Goal: Communication & Community: Share content

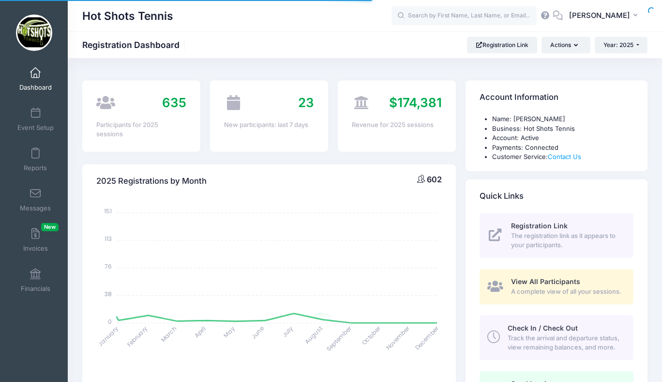
select select
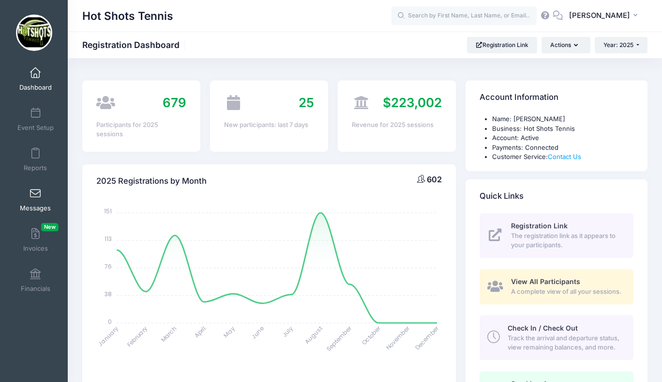
click at [35, 197] on span at bounding box center [35, 193] width 0 height 11
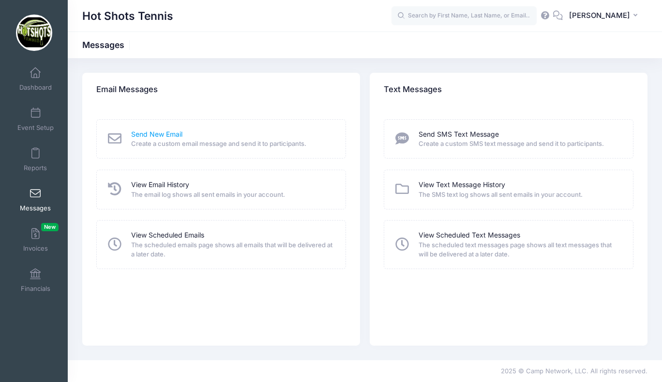
click at [155, 134] on link "Send New Email" at bounding box center [156, 134] width 51 height 10
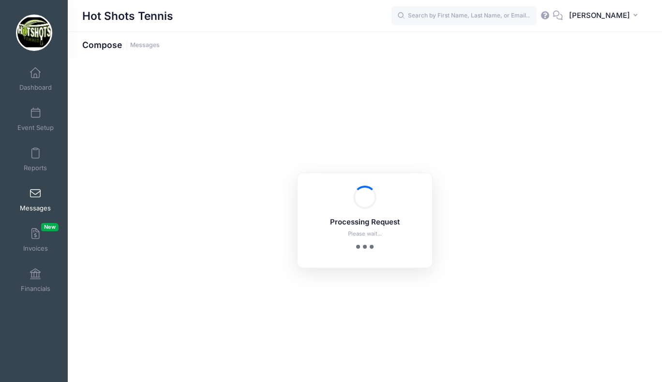
select select "2025"
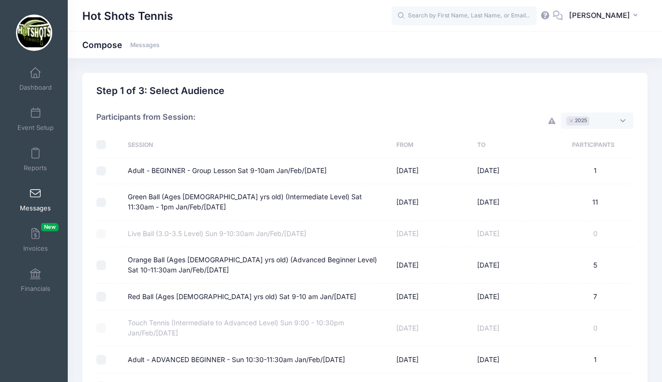
scroll to position [7, 0]
click at [102, 145] on input "checkbox" at bounding box center [101, 145] width 10 height 10
checkbox input "true"
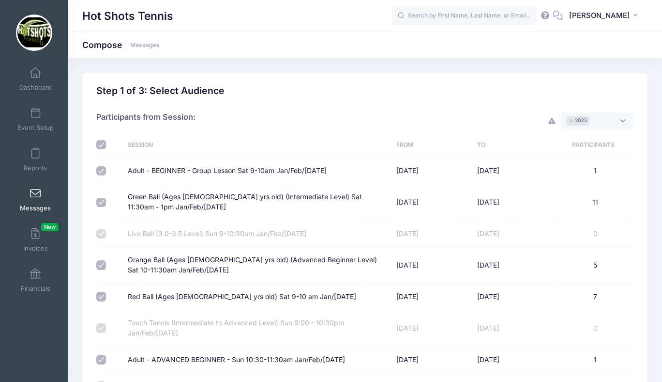
checkbox input "true"
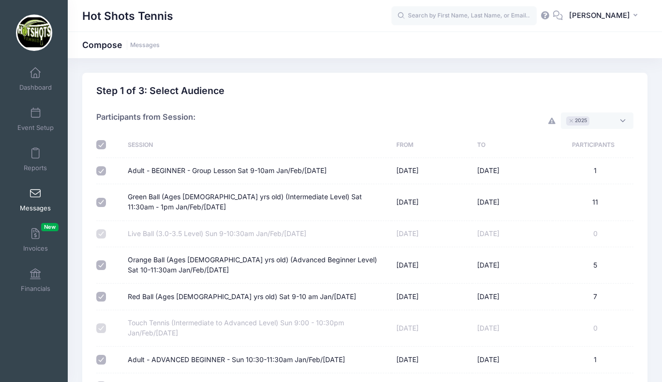
checkbox input "true"
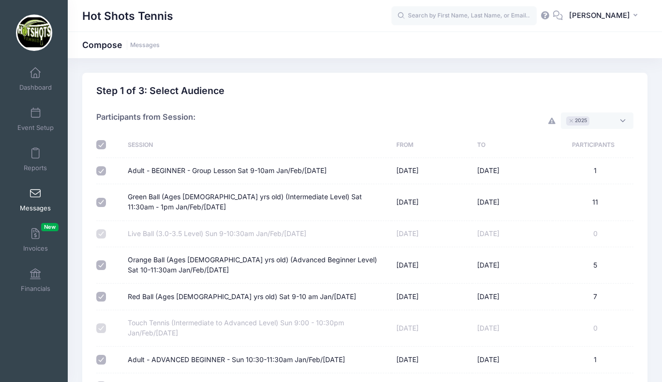
checkbox input "true"
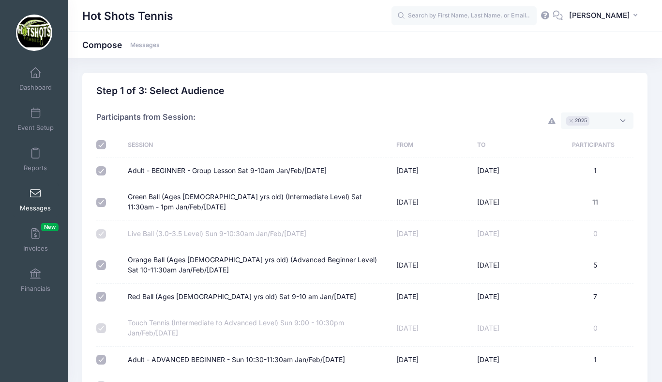
checkbox input "true"
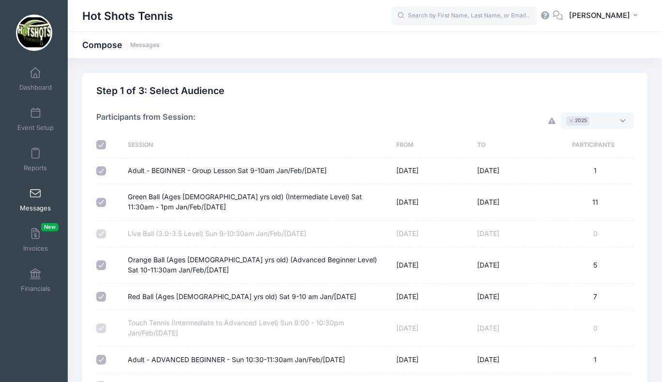
checkbox input "true"
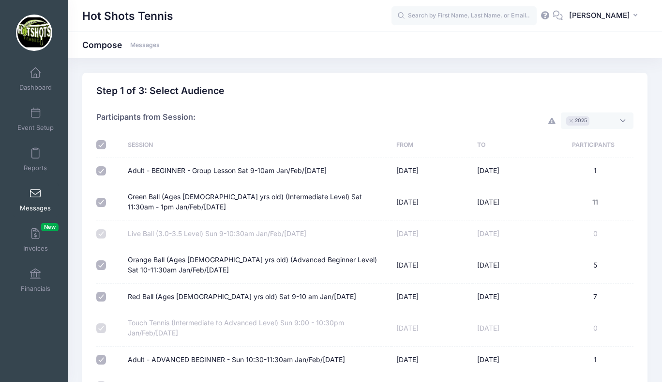
checkbox input "true"
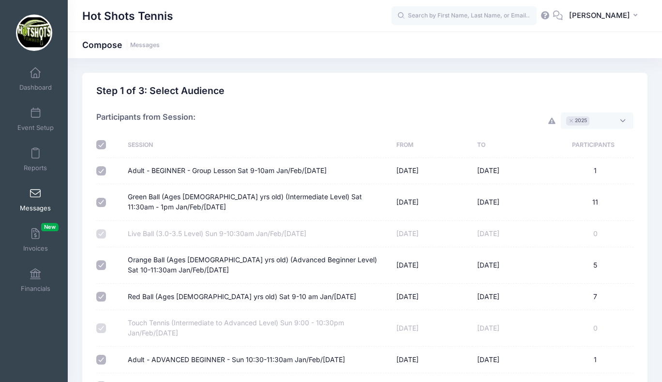
checkbox input "true"
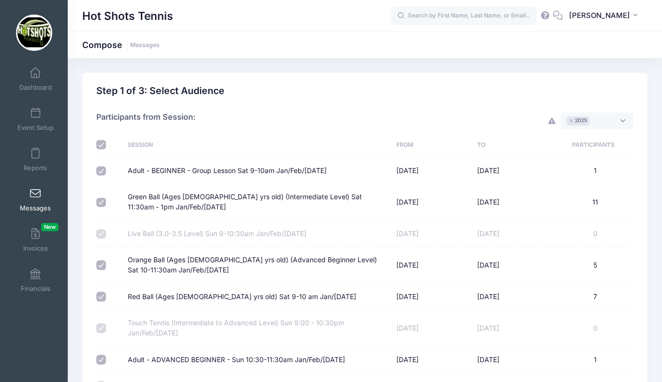
checkbox input "true"
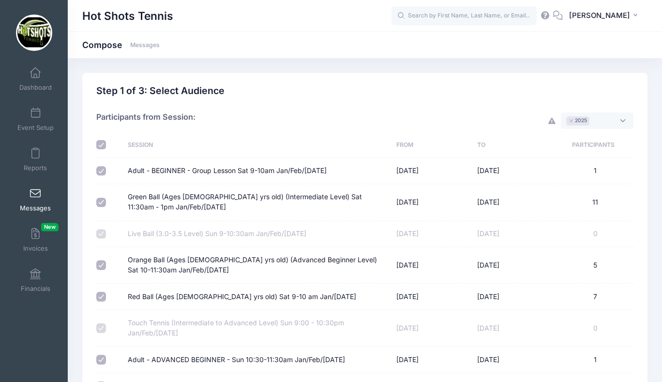
checkbox input "true"
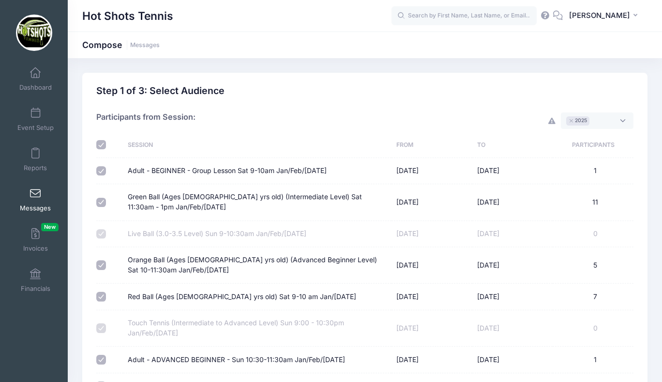
checkbox input "true"
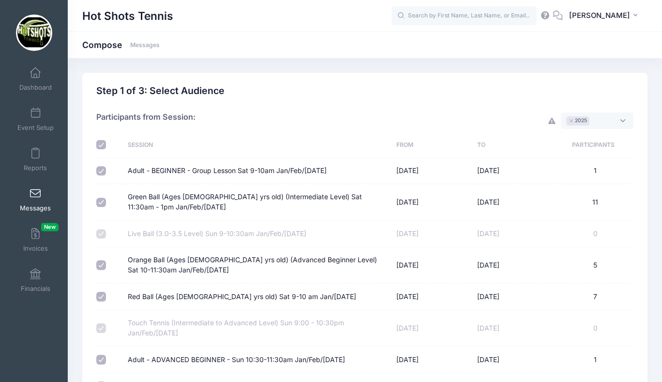
checkbox input "true"
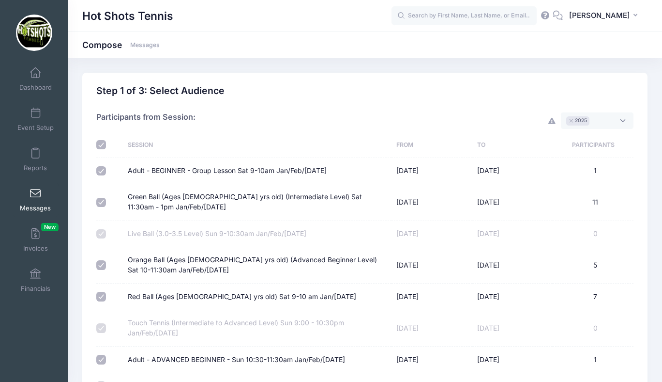
checkbox input "true"
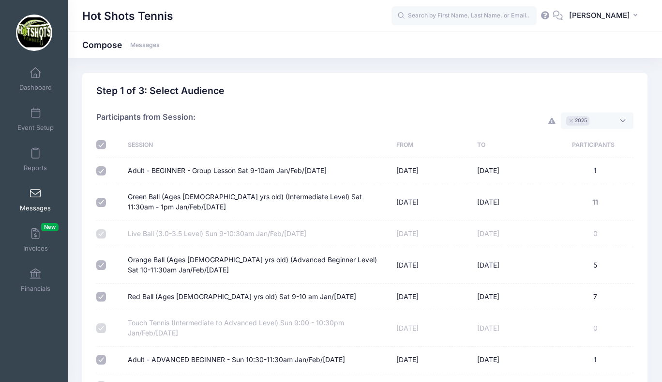
click at [101, 143] on input "checkbox" at bounding box center [101, 145] width 10 height 10
checkbox input "false"
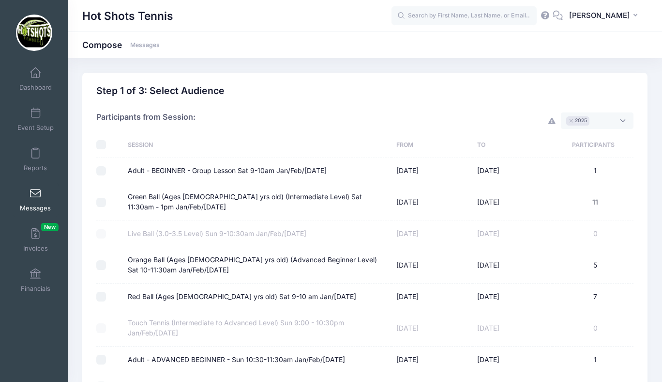
checkbox input "false"
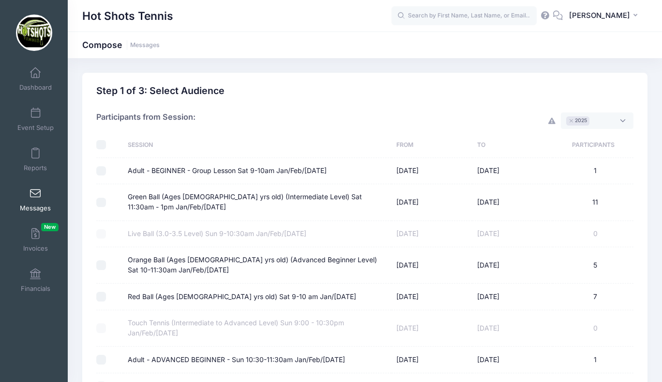
checkbox input "false"
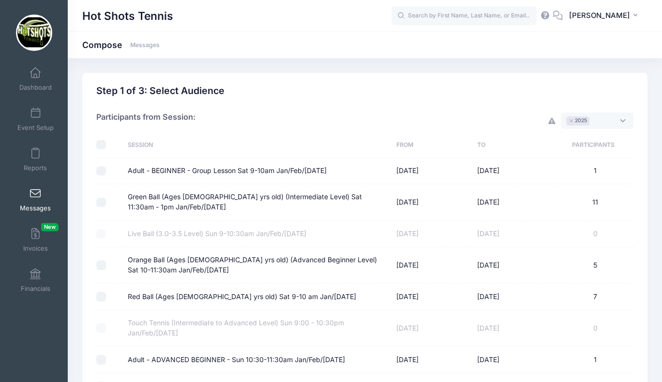
checkbox input "false"
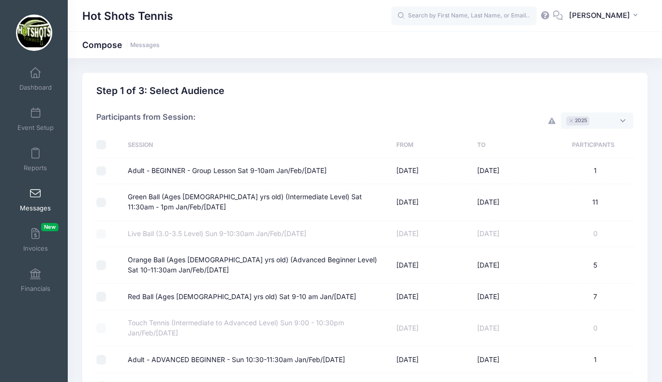
checkbox input "false"
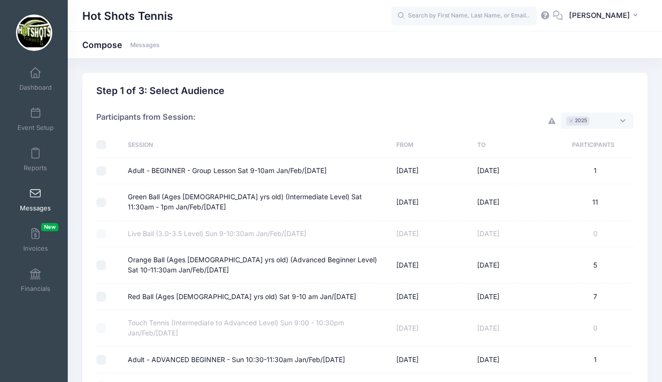
checkbox input "false"
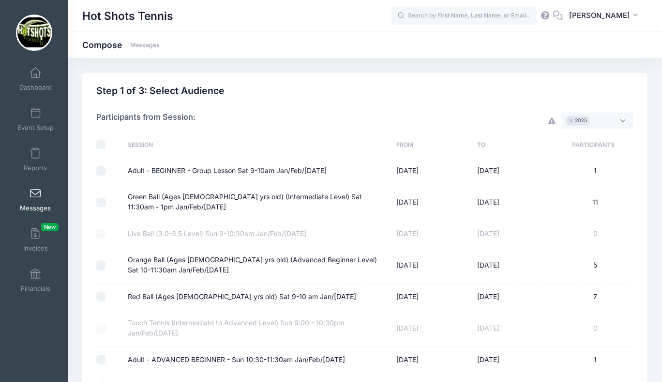
checkbox input "false"
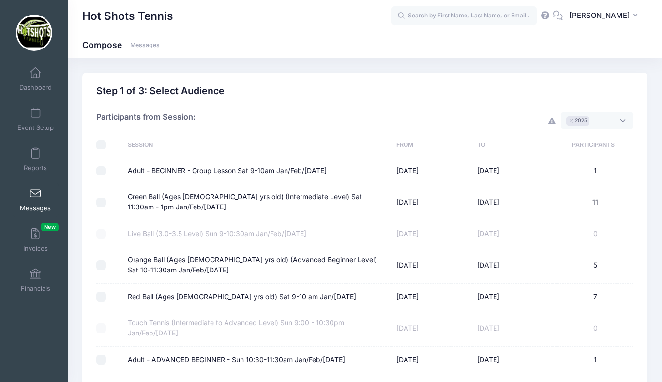
checkbox input "false"
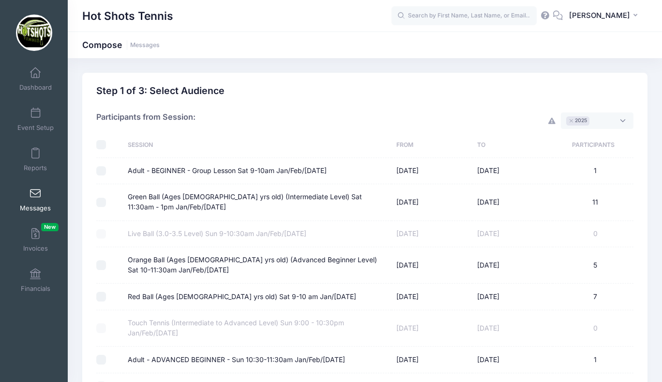
checkbox input "false"
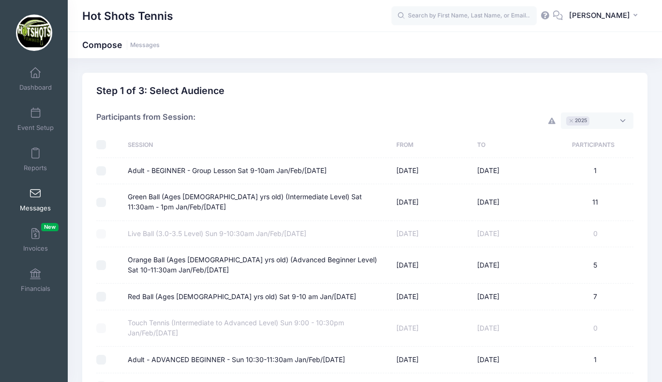
checkbox input "false"
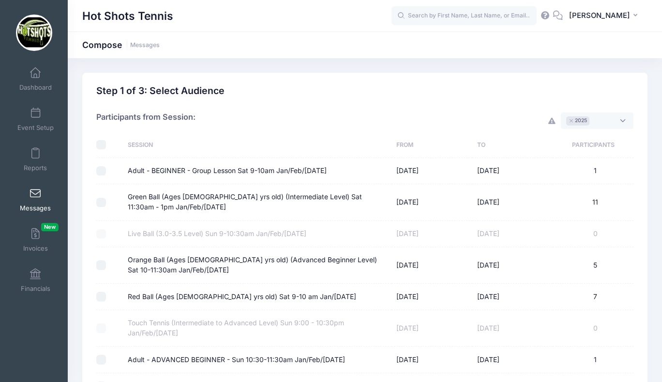
checkbox input "false"
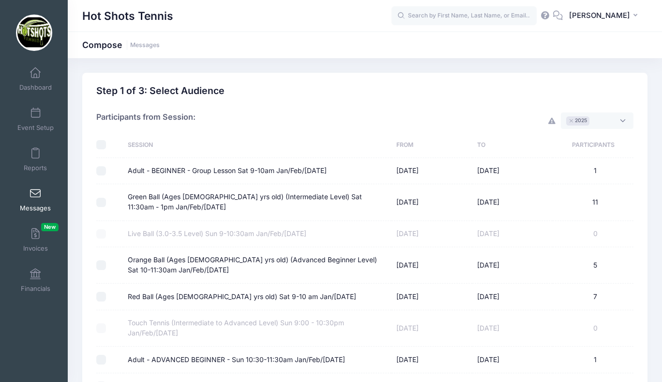
checkbox input "false"
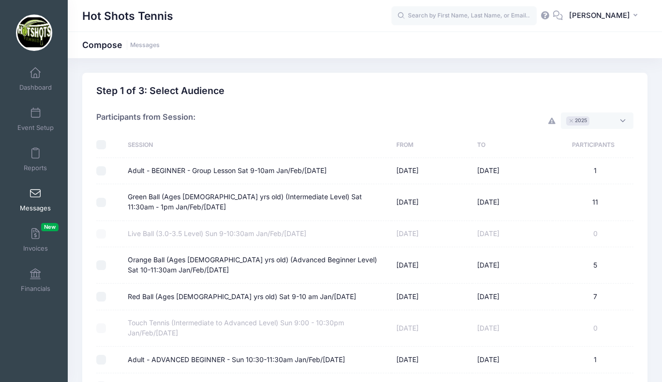
checkbox input "false"
click at [600, 123] on span "× 2025" at bounding box center [597, 120] width 73 height 16
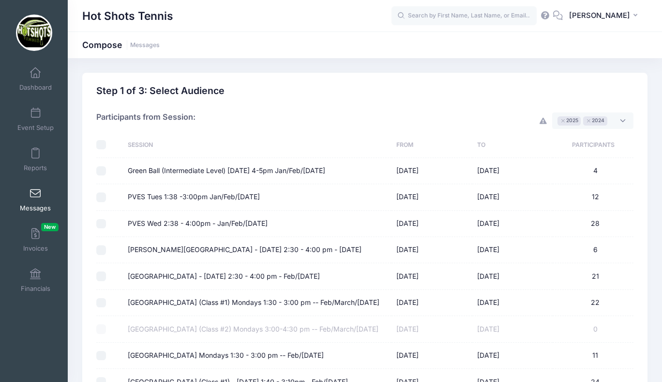
click at [101, 144] on input "checkbox" at bounding box center [101, 145] width 10 height 10
checkbox input "true"
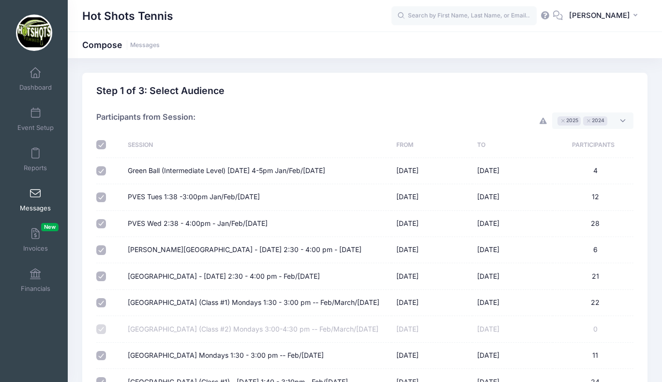
checkbox input "true"
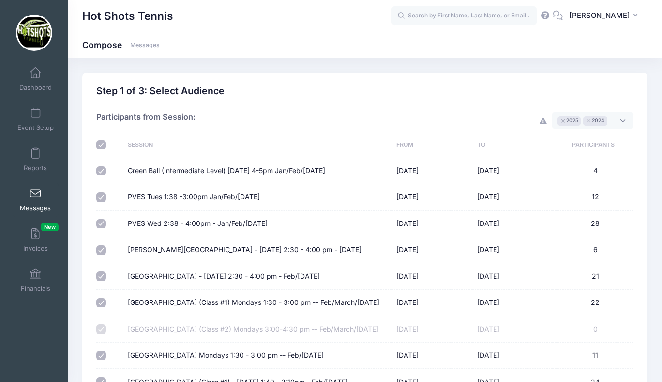
checkbox input "true"
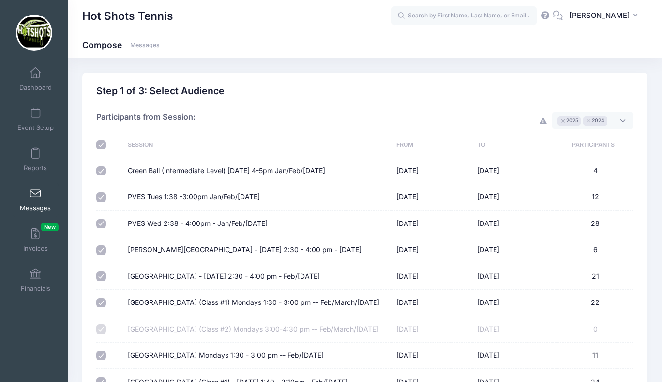
checkbox input "true"
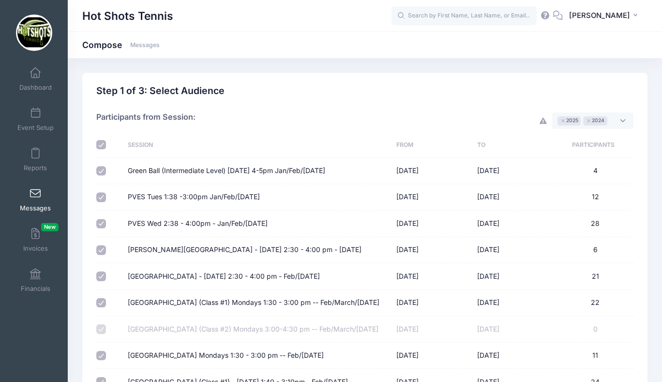
checkbox input "true"
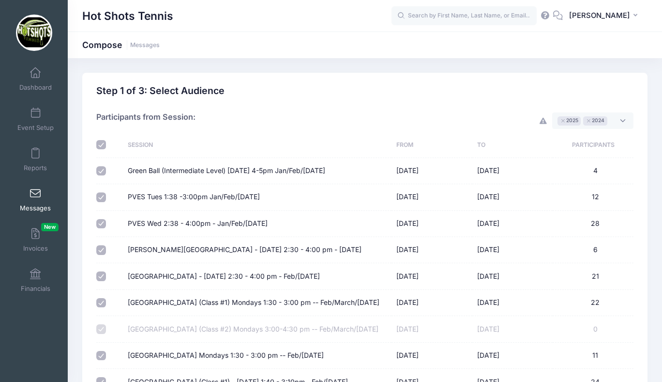
checkbox input "true"
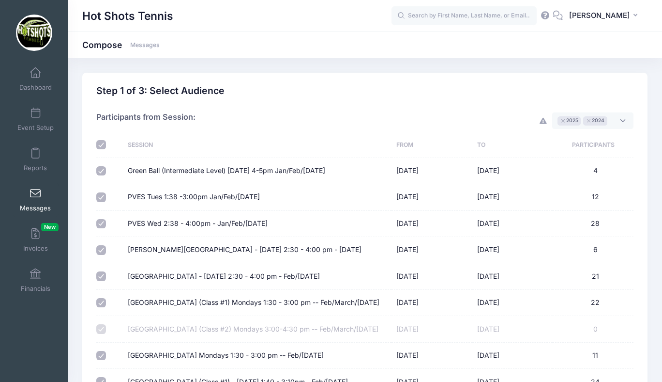
checkbox input "true"
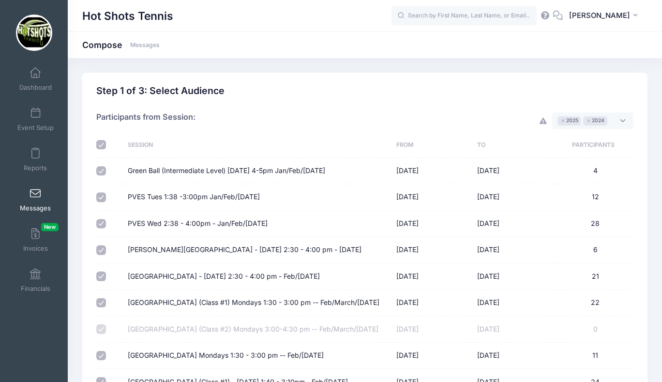
checkbox input "true"
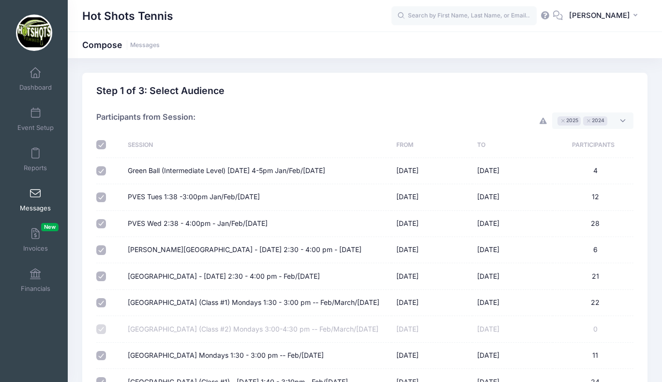
checkbox input "true"
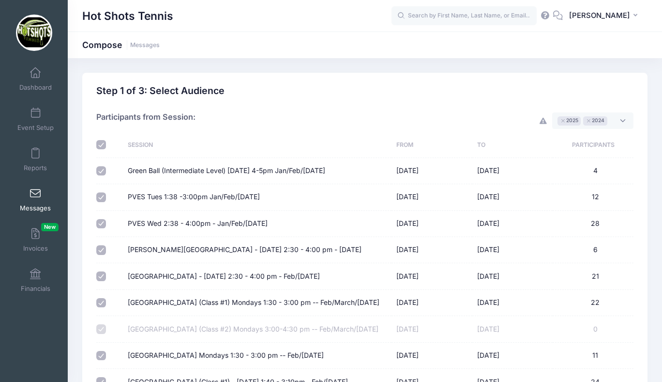
checkbox input "true"
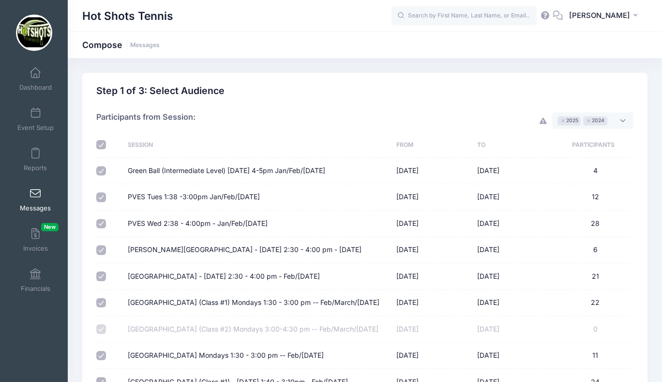
checkbox input "true"
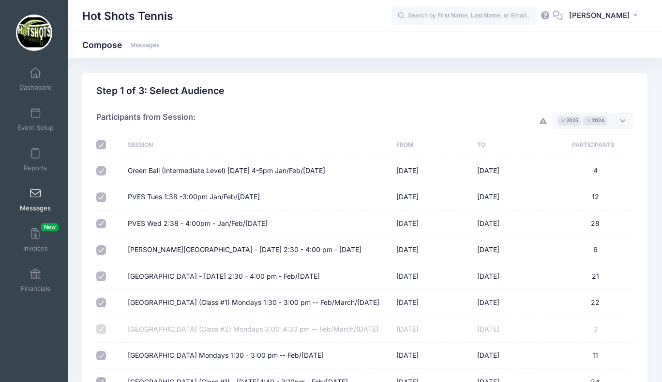
checkbox input "true"
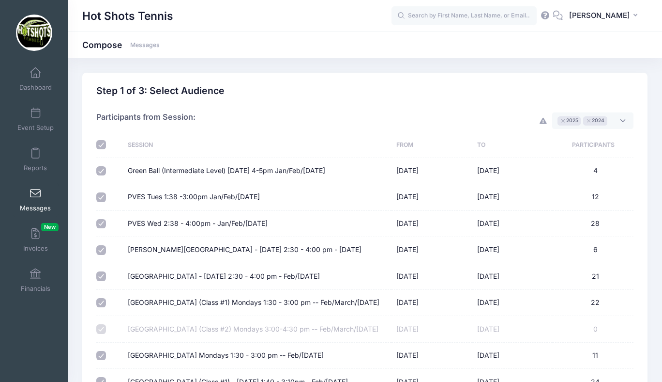
checkbox input "true"
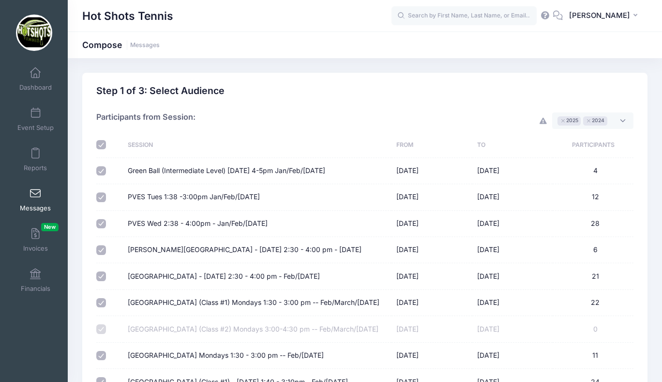
checkbox input "true"
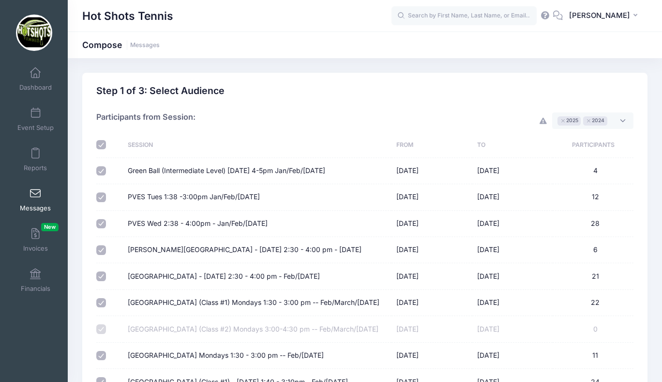
checkbox input "true"
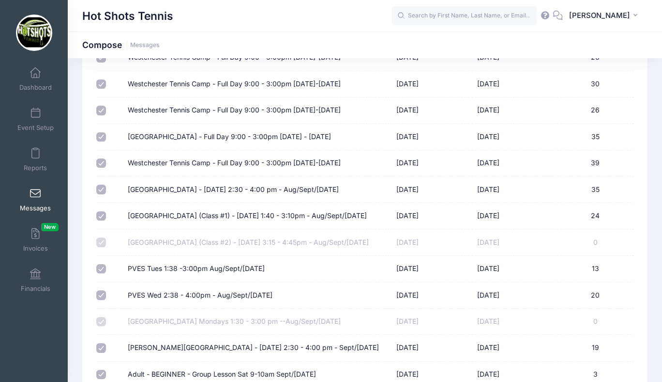
scroll to position [4359, 0]
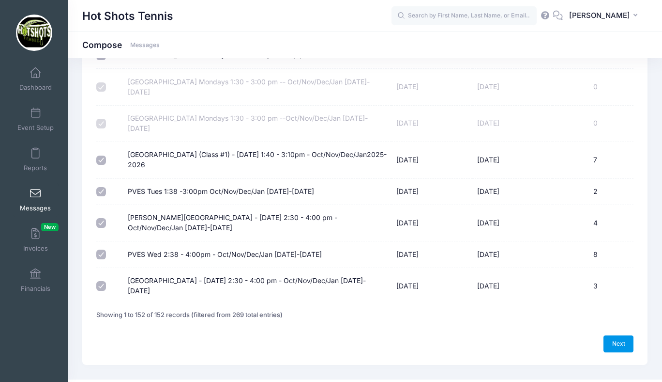
click at [613, 335] on link "Next" at bounding box center [619, 343] width 30 height 16
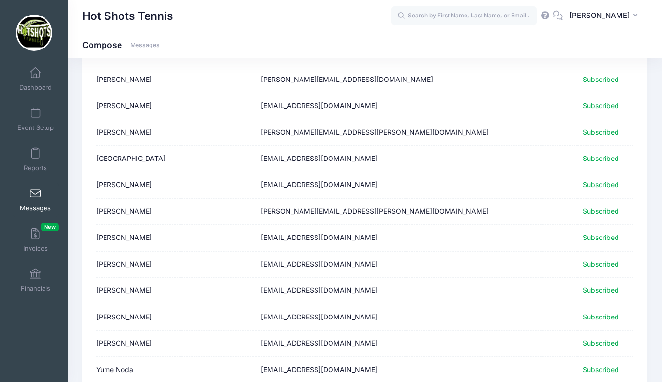
scroll to position [1186, 0]
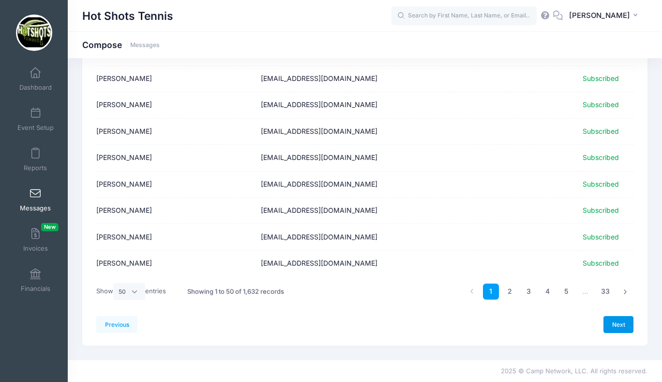
click at [611, 318] on link "Next" at bounding box center [619, 324] width 30 height 16
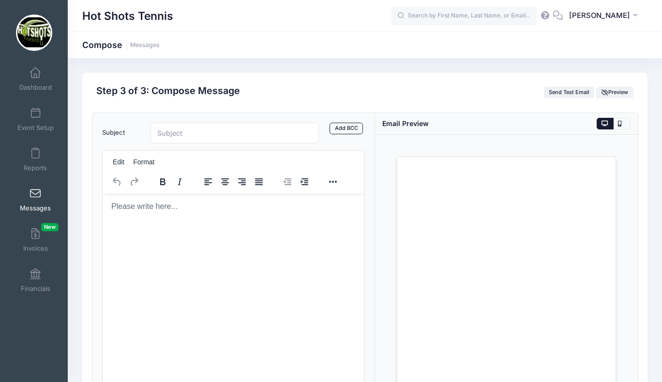
scroll to position [0, 0]
click at [216, 219] on html at bounding box center [233, 206] width 261 height 26
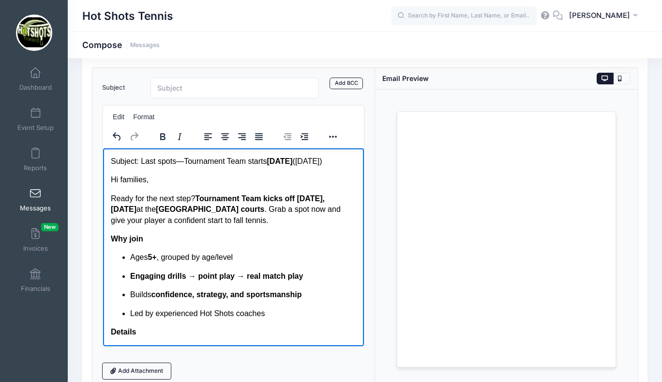
scroll to position [34, 0]
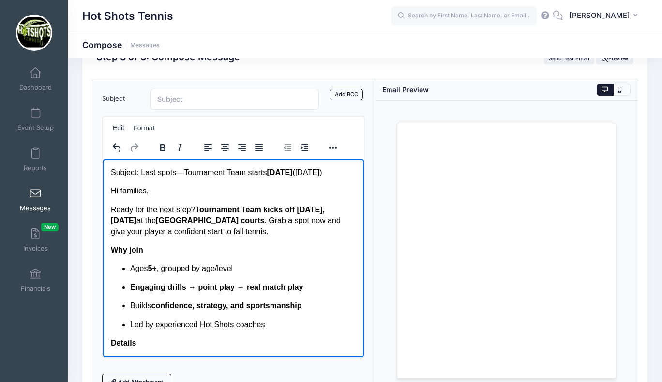
drag, startPoint x: 110, startPoint y: 171, endPoint x: 132, endPoint y: 184, distance: 25.0
click at [132, 177] on p "Subject: Last spots—Tournament Team starts tomorrow (Sat, Sept 13)" at bounding box center [233, 172] width 246 height 11
copy p "Subject: Last spots—Tournament Team starts tomorrow (Sat, Sept 13)"
click at [170, 104] on input "Subject" at bounding box center [235, 99] width 169 height 21
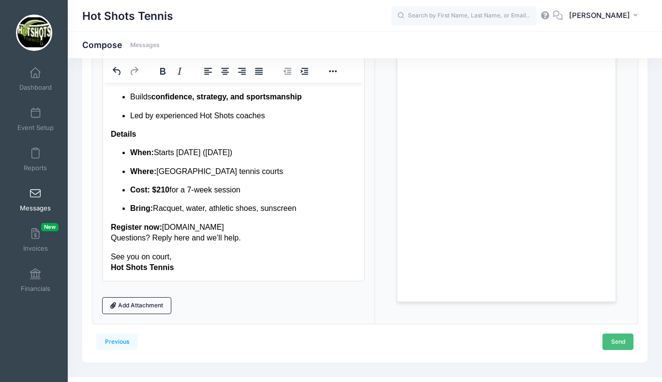
scroll to position [0, 0]
click at [614, 340] on link "Send" at bounding box center [618, 341] width 31 height 16
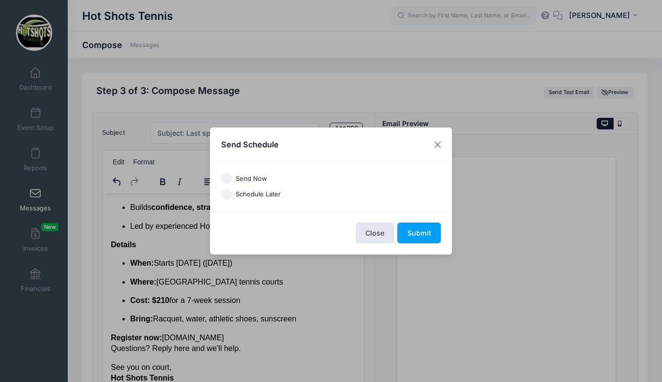
click at [227, 175] on input "Send Now" at bounding box center [226, 178] width 11 height 11
click at [415, 231] on button "Submit" at bounding box center [420, 232] width 44 height 21
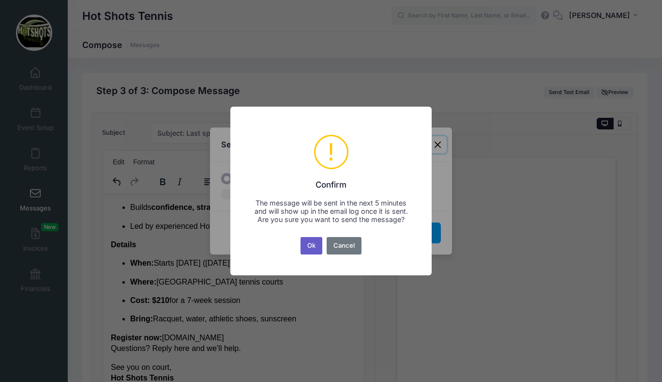
click at [312, 249] on button "Ok" at bounding box center [312, 245] width 22 height 17
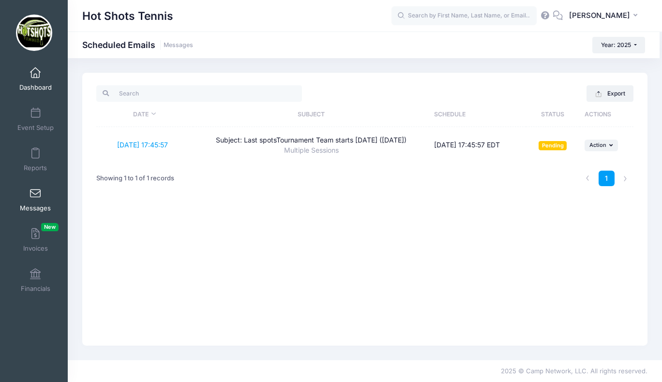
click at [35, 78] on span at bounding box center [35, 73] width 0 height 11
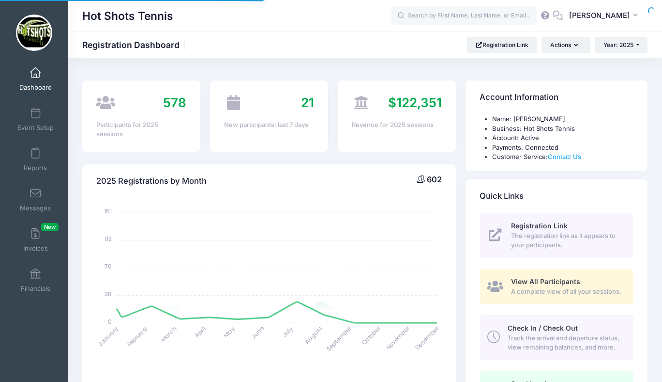
select select
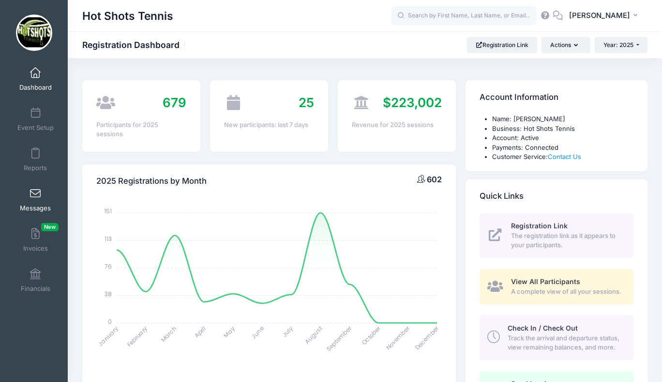
click at [35, 193] on span at bounding box center [35, 193] width 0 height 11
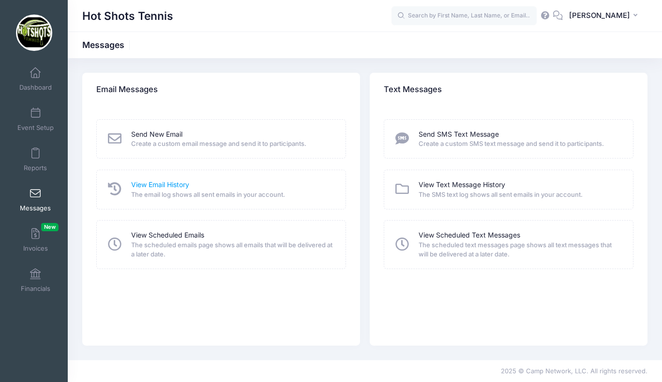
click at [179, 182] on link "View Email History" at bounding box center [160, 185] width 58 height 10
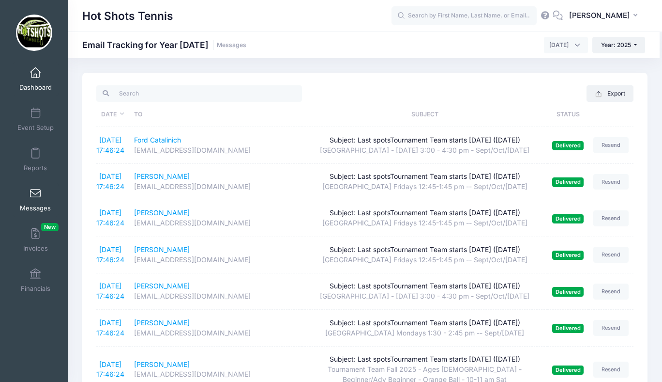
click at [35, 75] on span at bounding box center [35, 73] width 0 height 11
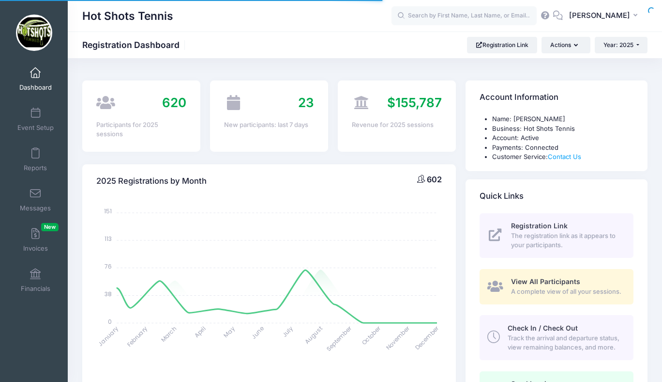
select select
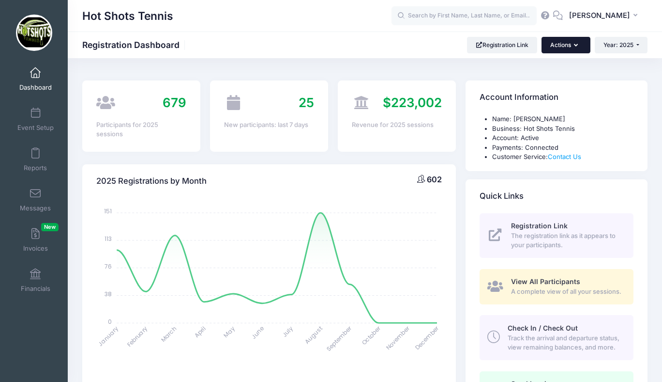
click at [561, 43] on button "Actions" at bounding box center [566, 45] width 48 height 16
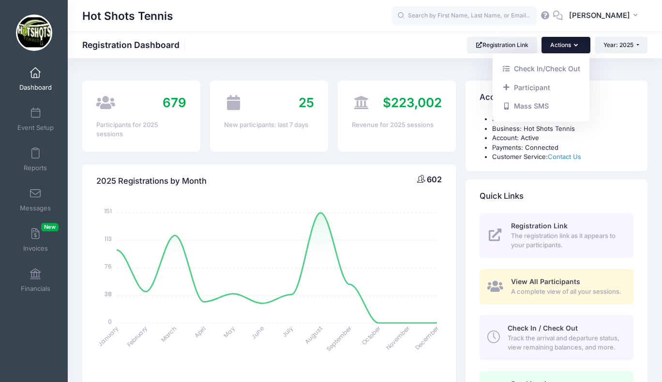
click at [561, 43] on button "Actions" at bounding box center [566, 45] width 48 height 16
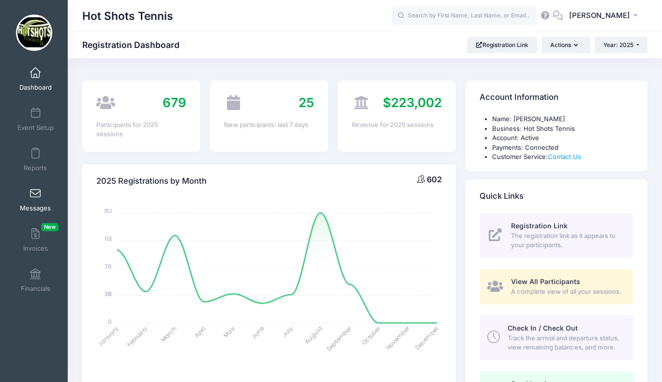
click at [34, 184] on link "Messages" at bounding box center [36, 200] width 46 height 34
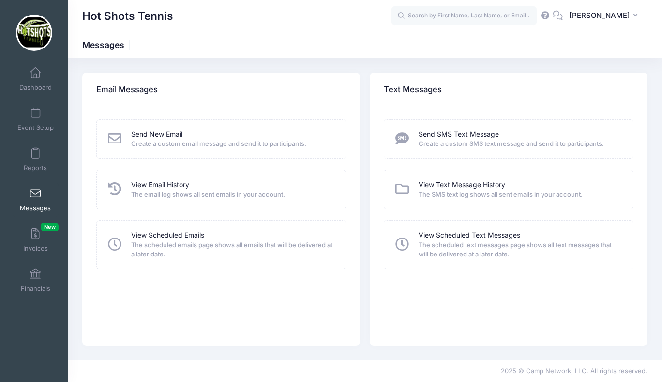
click at [564, 15] on icon at bounding box center [558, 15] width 11 height 6
click at [551, 15] on icon at bounding box center [545, 15] width 11 height 6
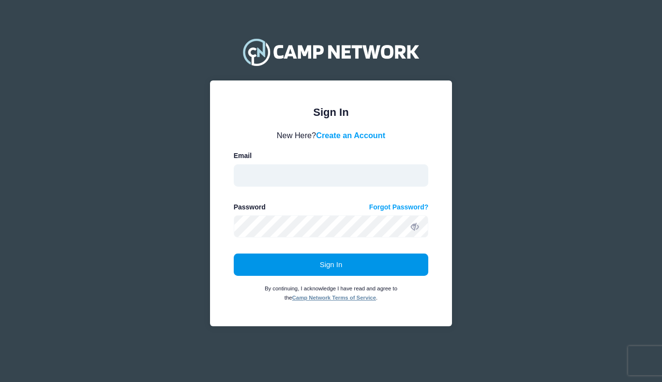
type input "[EMAIL_ADDRESS][DOMAIN_NAME]"
click at [332, 267] on button "Sign In" at bounding box center [331, 264] width 195 height 22
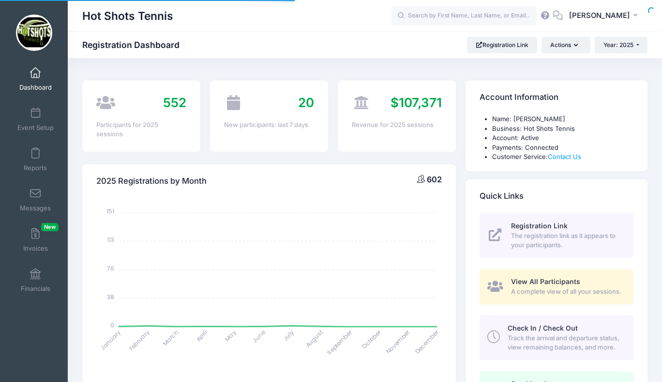
select select
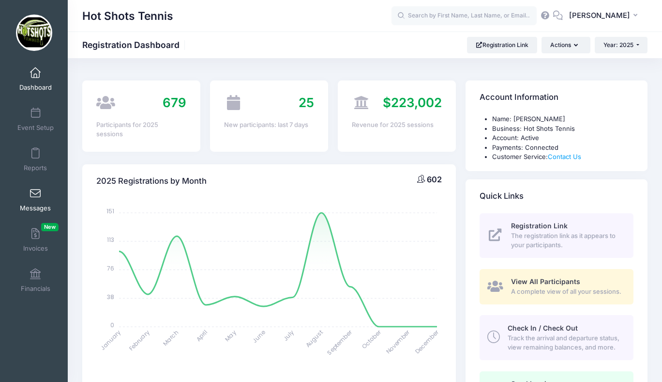
click at [35, 198] on span at bounding box center [35, 193] width 0 height 11
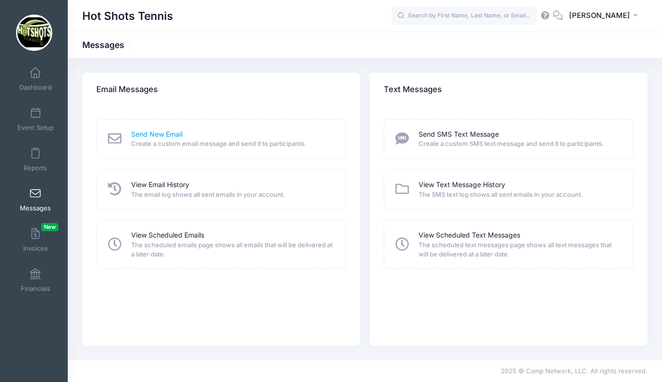
click at [164, 132] on link "Send New Email" at bounding box center [156, 134] width 51 height 10
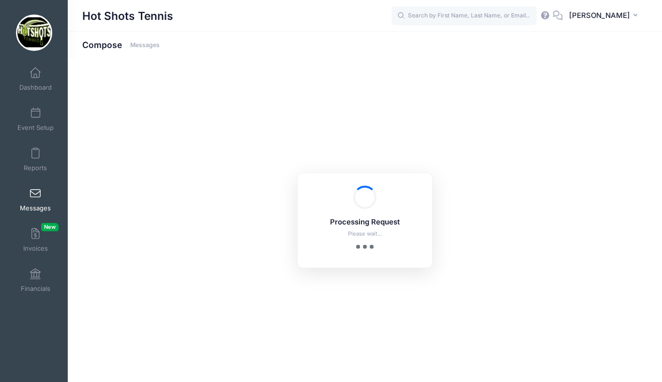
select select "2025"
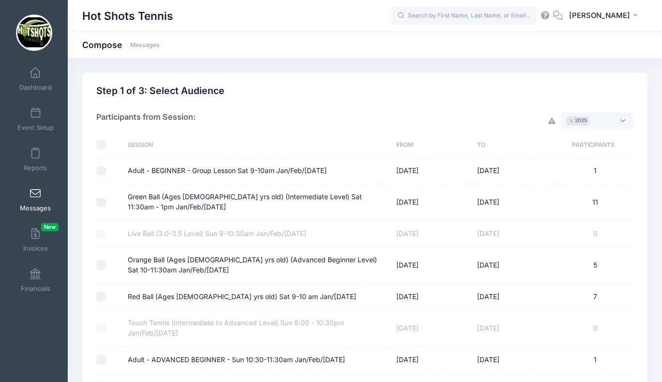
scroll to position [7, 0]
click at [36, 78] on link "Dashboard" at bounding box center [36, 79] width 46 height 34
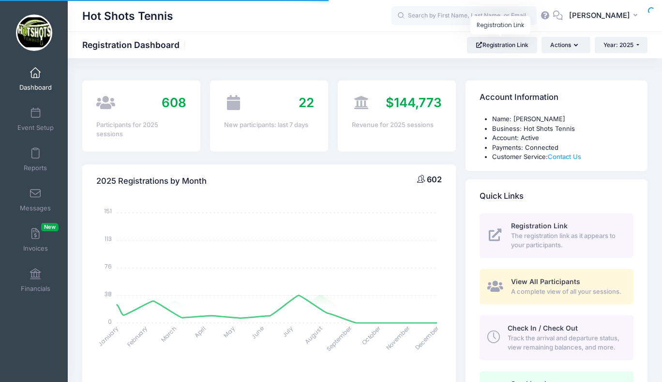
select select
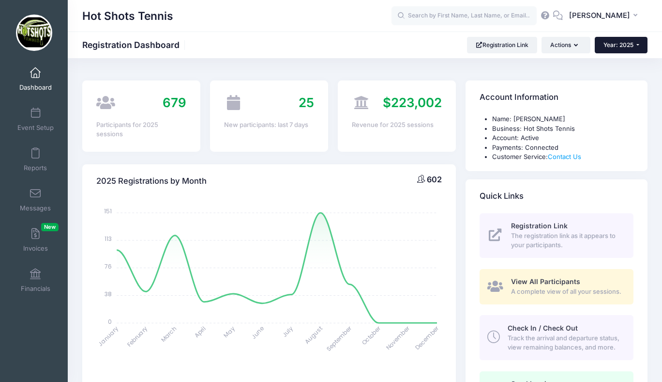
click at [615, 46] on span "Year: 2025" at bounding box center [619, 44] width 30 height 7
click at [610, 85] on link "Year: 2024" at bounding box center [626, 88] width 63 height 13
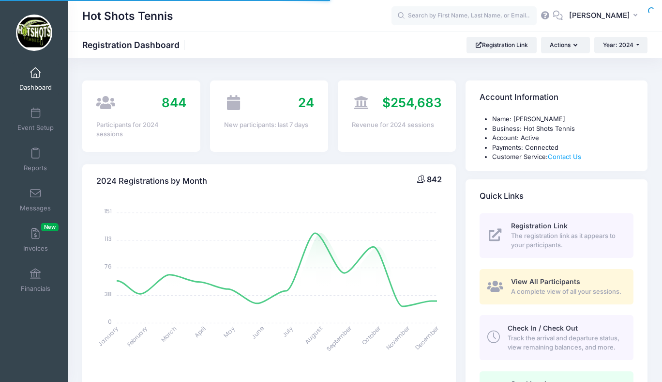
select select
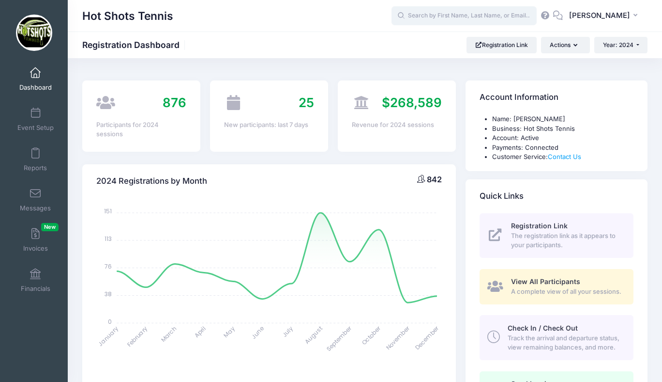
click at [463, 17] on input "text" at bounding box center [464, 15] width 145 height 19
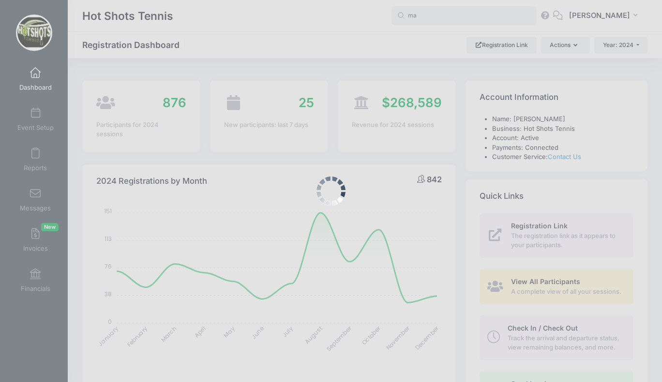
type input "m"
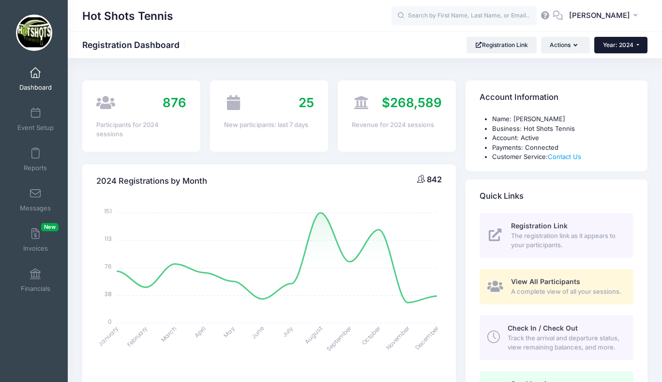
click at [607, 42] on span "Year: 2024" at bounding box center [618, 44] width 31 height 7
click at [608, 100] on link "Year: 2023" at bounding box center [626, 101] width 63 height 13
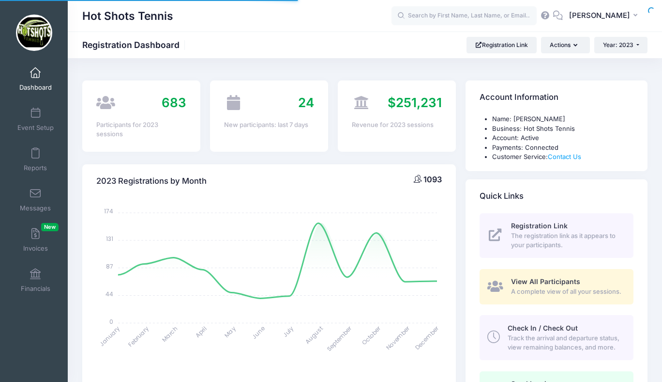
select select
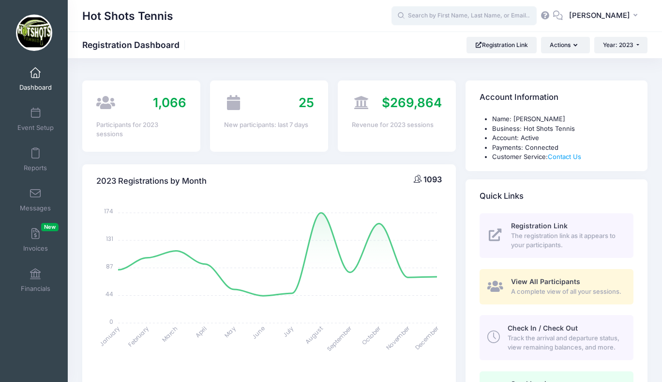
click at [456, 15] on input "text" at bounding box center [464, 15] width 145 height 19
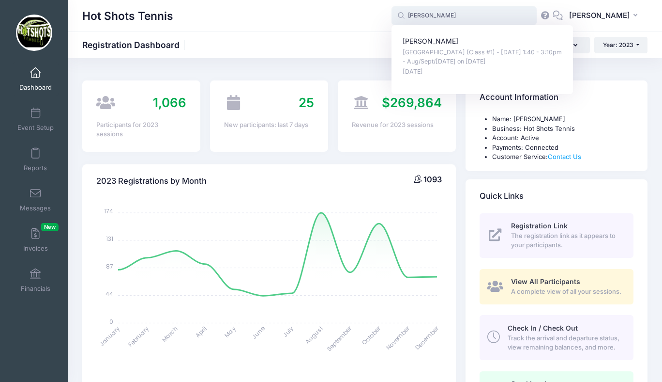
type input "[PERSON_NAME]"
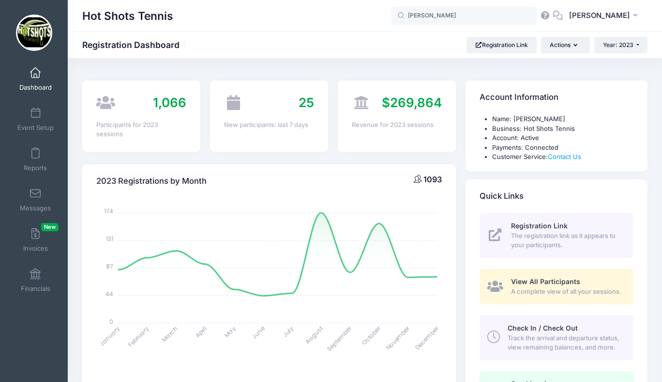
click at [617, 29] on div "Hot Shots Tennis mack mack Mackenzie Wong Broadway Elementary (Class #1) - Tues…" at bounding box center [365, 15] width 595 height 31
click at [619, 43] on span "Year: 2023" at bounding box center [618, 44] width 31 height 7
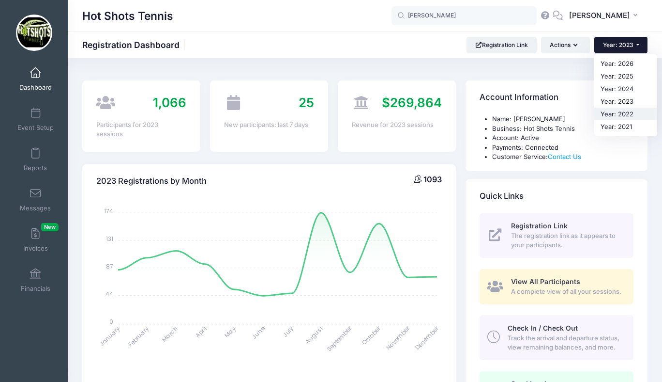
click at [610, 112] on link "Year: 2022" at bounding box center [626, 114] width 63 height 13
click at [607, 41] on span "Year: 2023" at bounding box center [618, 44] width 31 height 7
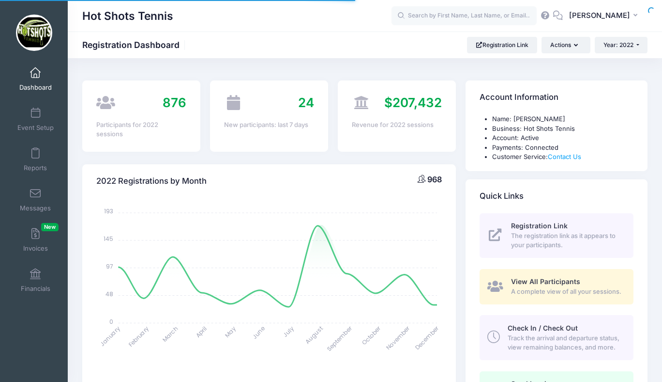
select select
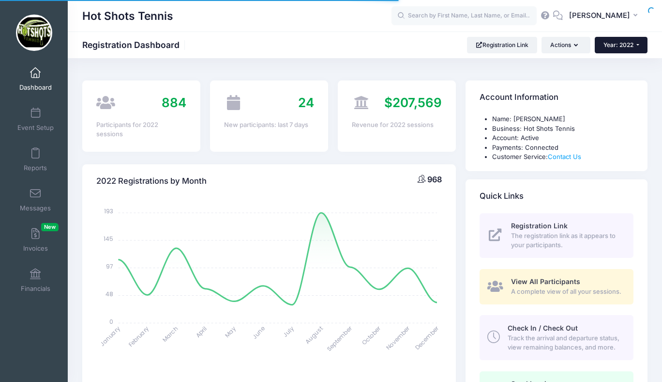
click at [612, 48] on span "Year: 2022" at bounding box center [619, 44] width 30 height 7
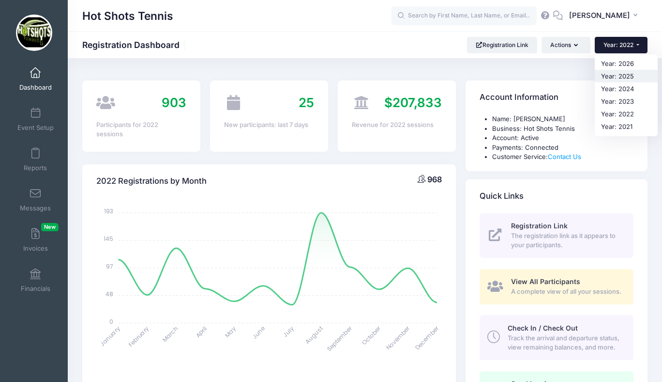
click at [612, 72] on link "Year: 2025" at bounding box center [626, 76] width 63 height 13
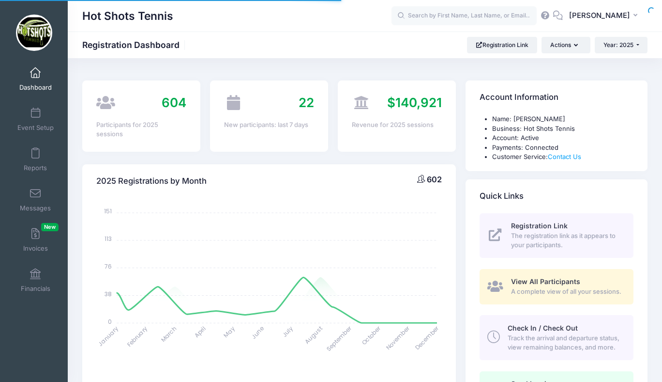
select select
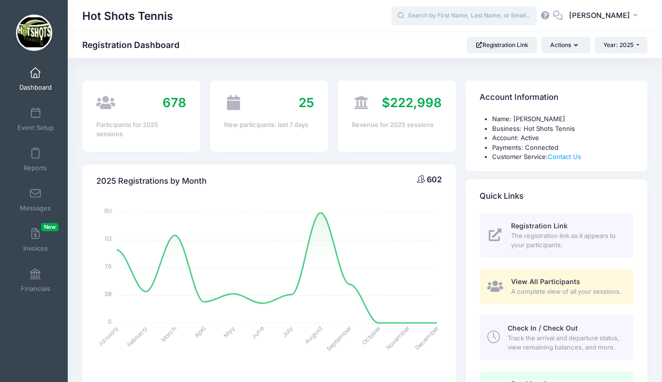
click at [443, 15] on input "text" at bounding box center [464, 15] width 145 height 19
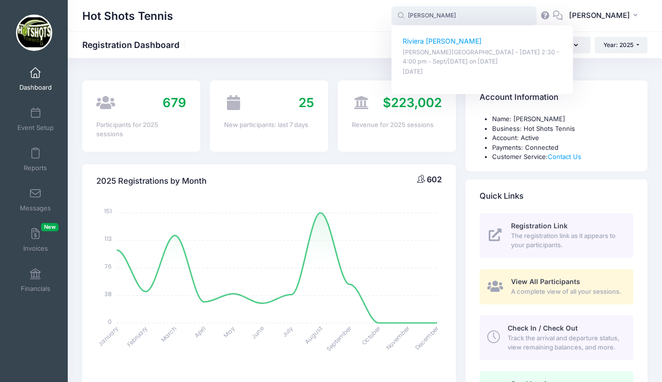
click at [440, 42] on p "Riviera [PERSON_NAME]" at bounding box center [483, 41] width 160 height 10
type input "Riviera [PERSON_NAME] ([PERSON_NAME][GEOGRAPHIC_DATA] - [DATE] 2:30 - 4:00 pm -…"
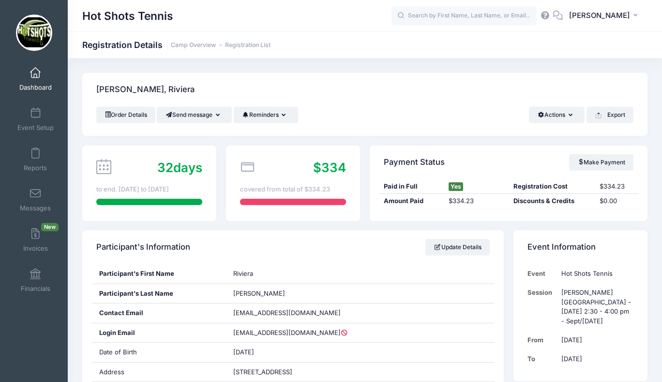
click at [35, 76] on span at bounding box center [35, 73] width 0 height 11
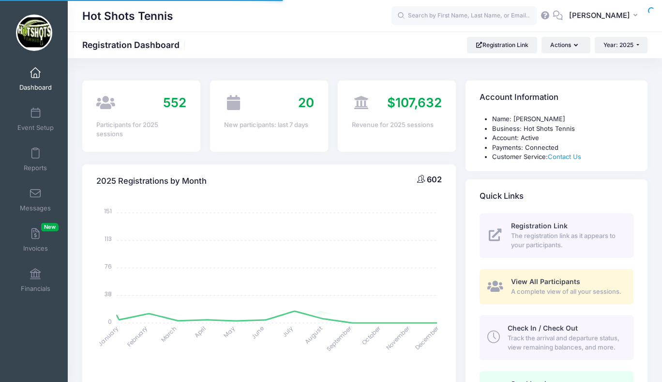
select select
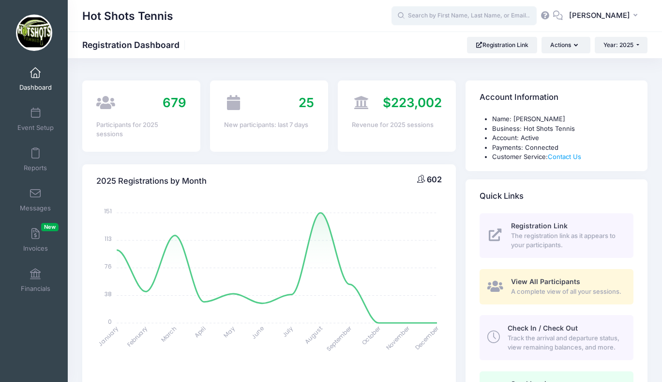
click at [456, 15] on input "text" at bounding box center [464, 15] width 145 height 19
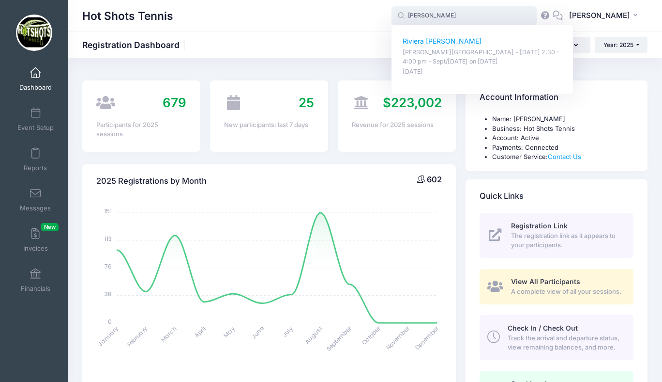
click at [449, 43] on p "Riviera [PERSON_NAME]" at bounding box center [483, 41] width 160 height 10
type input "Riviera [PERSON_NAME] ([PERSON_NAME][GEOGRAPHIC_DATA] - [DATE] 2:30 - 4:00 pm -…"
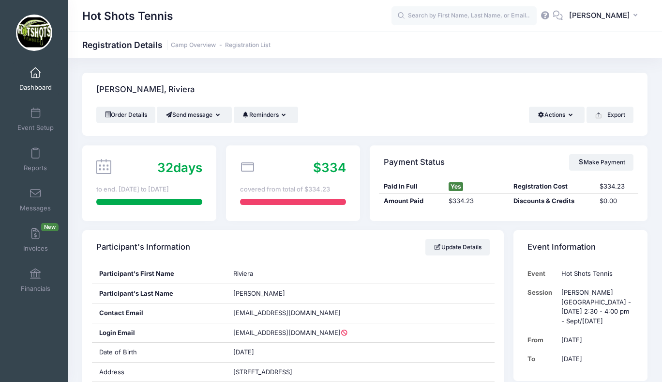
click at [35, 75] on span at bounding box center [35, 73] width 0 height 11
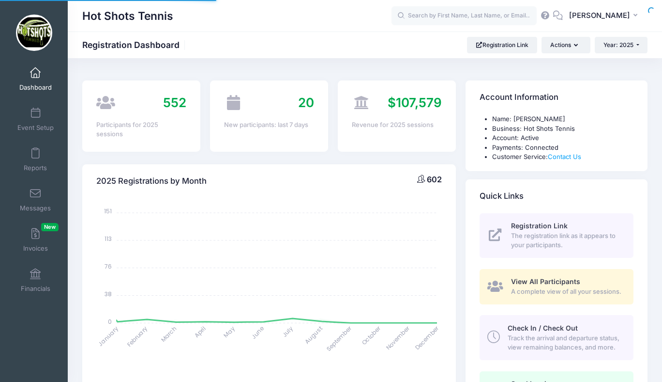
select select
